Goal: Transaction & Acquisition: Purchase product/service

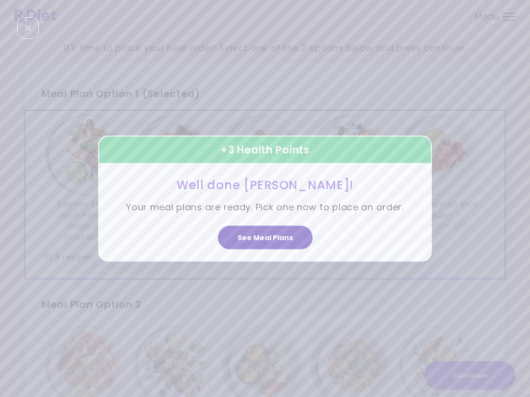
click at [290, 236] on button "See Meal Plans" at bounding box center [265, 238] width 95 height 24
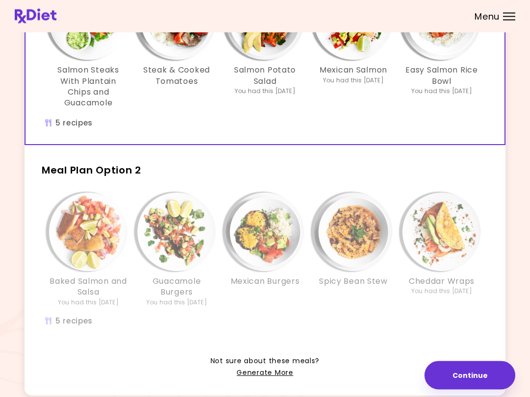
scroll to position [176, 0]
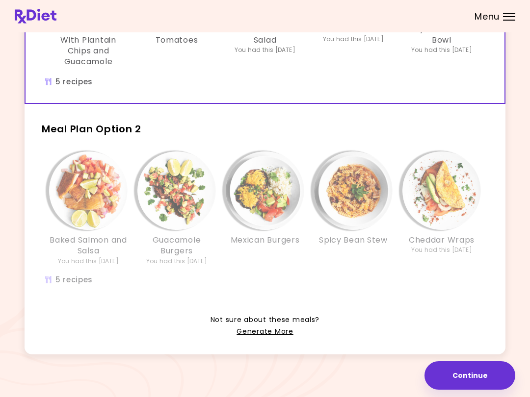
click at [411, 276] on div "Baked Salmon and Salsa You had this [DATE] Guacamole Burgers You had this [DATE…" at bounding box center [264, 224] width 471 height 154
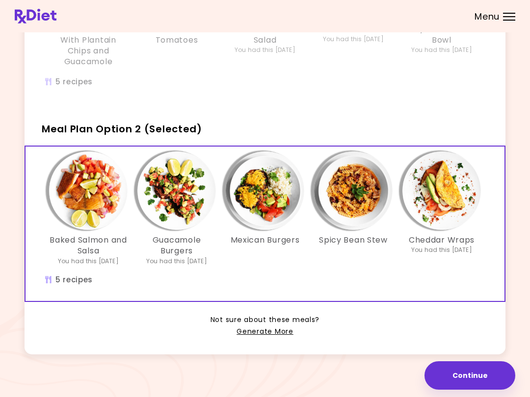
click at [265, 186] on img "Info - Mexican Burgers - Meal Plan Option 2 (Selected)" at bounding box center [265, 191] width 78 height 78
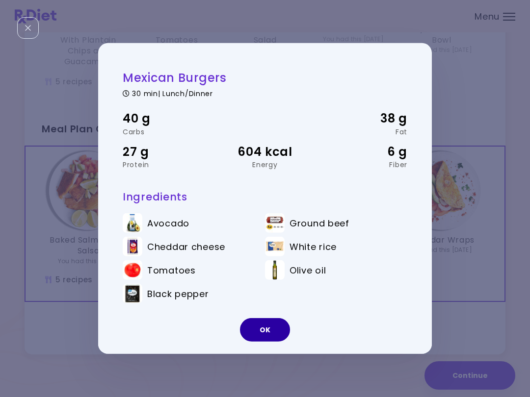
click at [263, 329] on button "OK" at bounding box center [265, 330] width 50 height 24
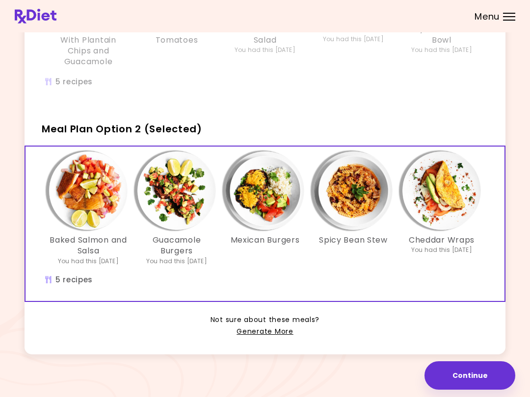
click at [361, 188] on img "Info - Spicy Bean Stew - Meal Plan Option 2 (Selected)" at bounding box center [353, 191] width 78 height 78
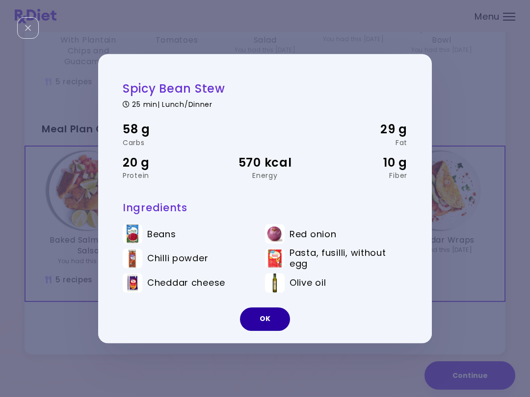
click at [270, 314] on button "OK" at bounding box center [265, 319] width 50 height 24
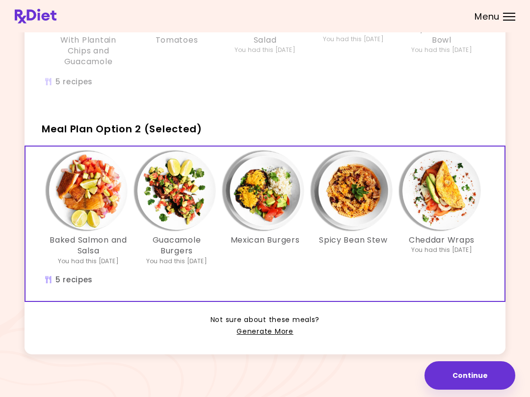
click at [93, 200] on img "Info - Baked Salmon and Salsa - Meal Plan Option 2 (Selected)" at bounding box center [88, 191] width 78 height 78
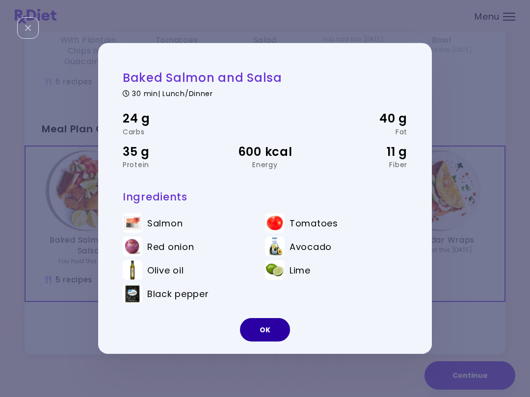
click at [274, 329] on button "OK" at bounding box center [265, 330] width 50 height 24
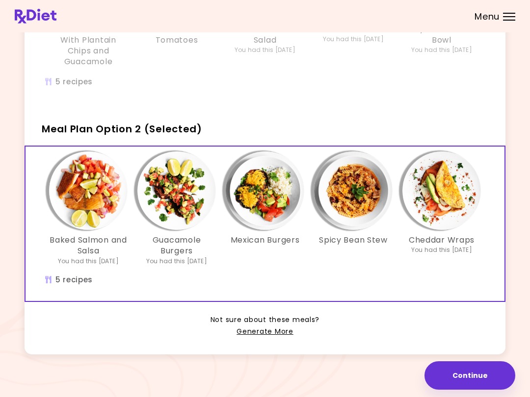
click at [445, 194] on img "Info - Cheddar Wraps - Meal Plan Option 2 (Selected)" at bounding box center [441, 191] width 78 height 78
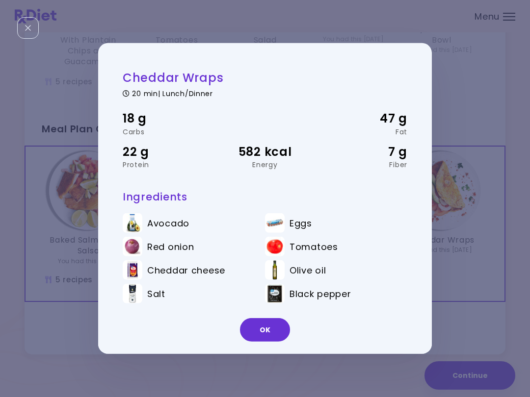
click at [273, 326] on button "OK" at bounding box center [265, 330] width 50 height 24
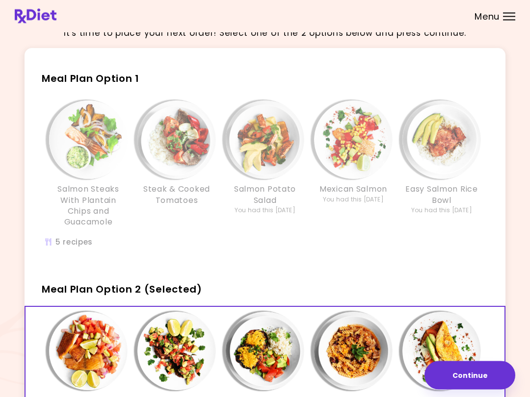
scroll to position [0, 0]
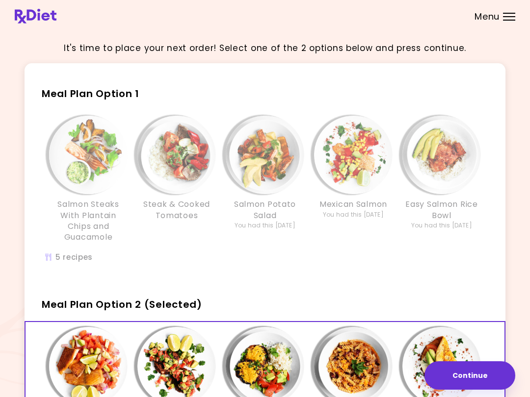
click at [373, 256] on div "Salmon Steaks With Plantain Chips and Guacamole Steak & Cooked Tomatoes Salmon …" at bounding box center [264, 195] width 471 height 168
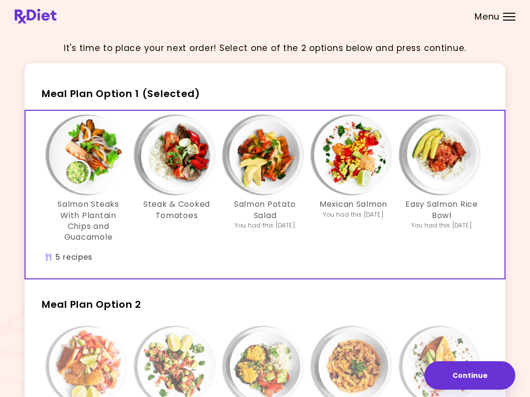
click at [183, 165] on img "Info - Steak & Cooked Tomatoes - Meal Plan Option 1 (Selected)" at bounding box center [176, 155] width 78 height 78
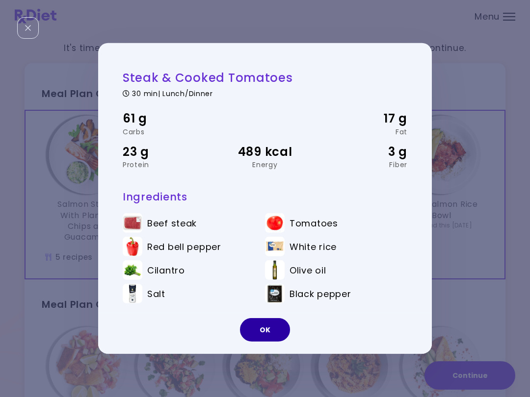
click at [273, 324] on button "OK" at bounding box center [265, 330] width 50 height 24
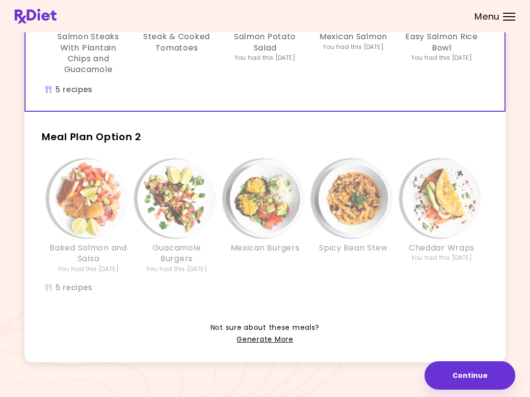
scroll to position [176, 0]
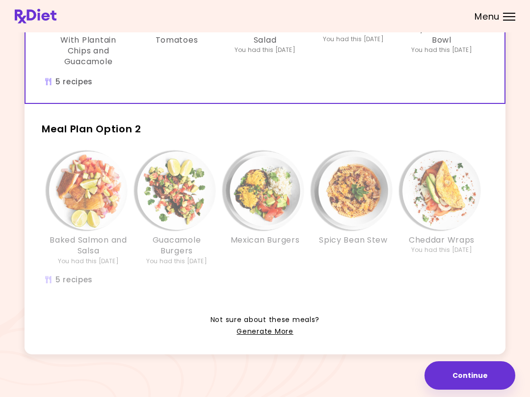
click at [329, 263] on div "Spicy Bean Stew" at bounding box center [353, 209] width 88 height 114
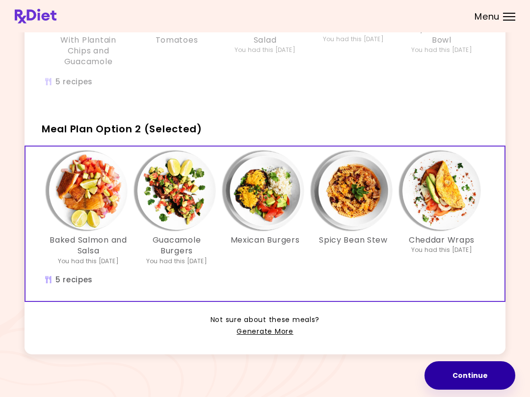
click at [473, 380] on button "Continue" at bounding box center [469, 375] width 91 height 28
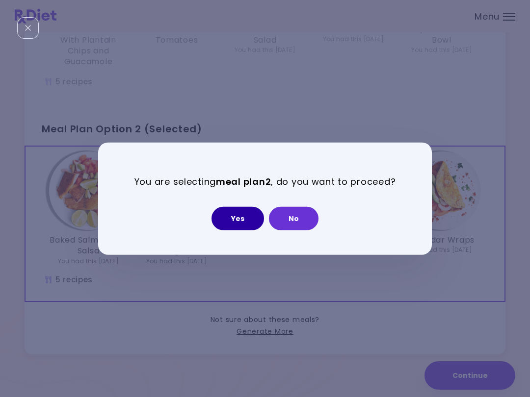
click at [247, 215] on button "Yes" at bounding box center [237, 218] width 52 height 24
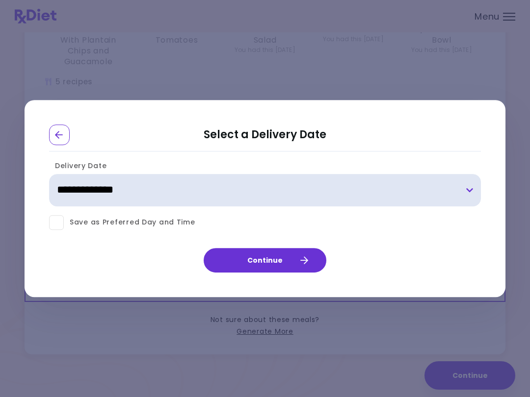
click at [468, 187] on select "**********" at bounding box center [265, 190] width 432 height 32
select select "**********"
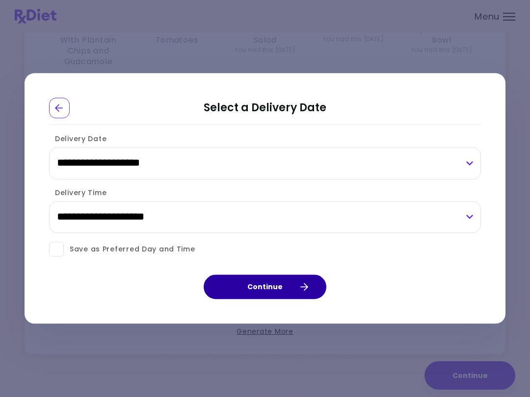
click at [294, 280] on button "Continue" at bounding box center [265, 287] width 123 height 25
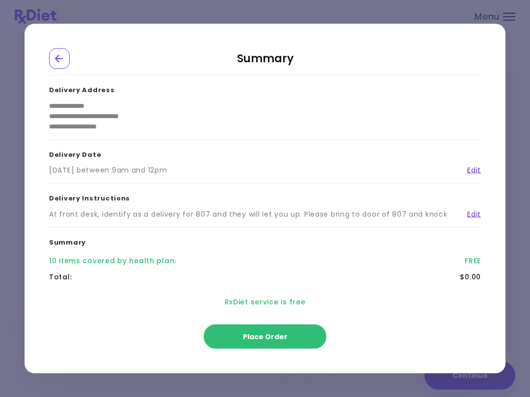
click at [294, 336] on button "Place Order" at bounding box center [265, 337] width 123 height 25
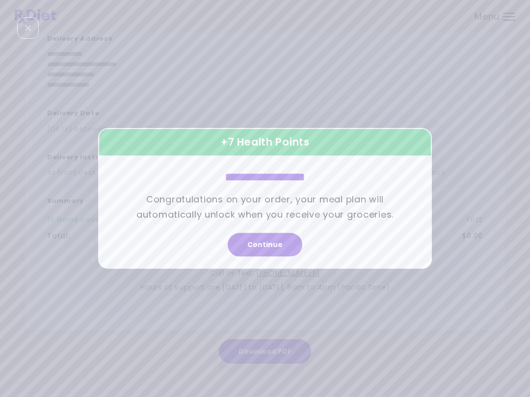
scroll to position [102, 0]
click at [277, 246] on button "Continue" at bounding box center [265, 245] width 75 height 24
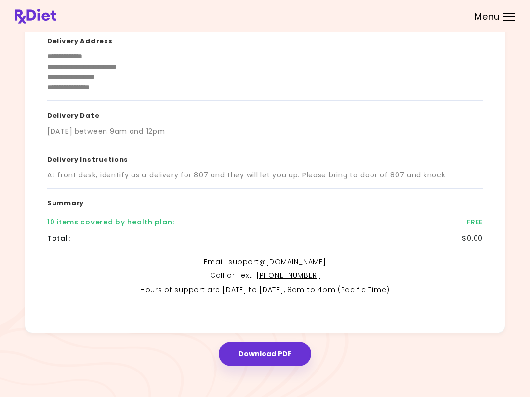
click at [278, 350] on button "Download PDF" at bounding box center [265, 354] width 92 height 25
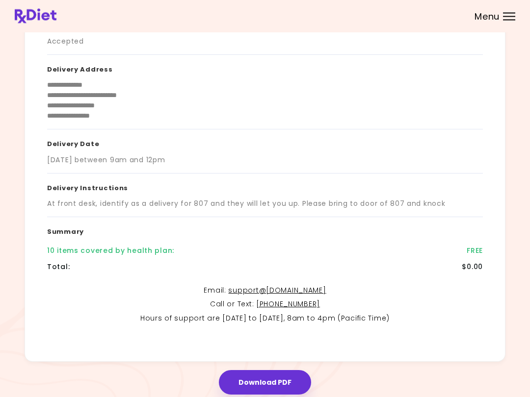
scroll to position [0, 0]
